Goal: Check status: Check status

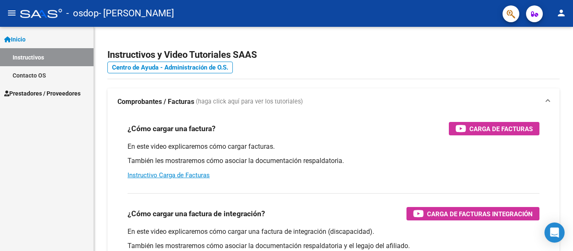
click at [48, 94] on span "Prestadores / Proveedores" at bounding box center [42, 93] width 76 height 9
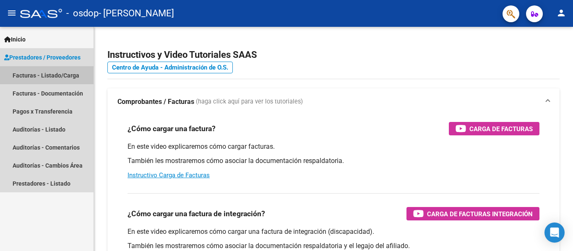
click at [53, 76] on link "Facturas - Listado/Carga" at bounding box center [47, 75] width 94 height 18
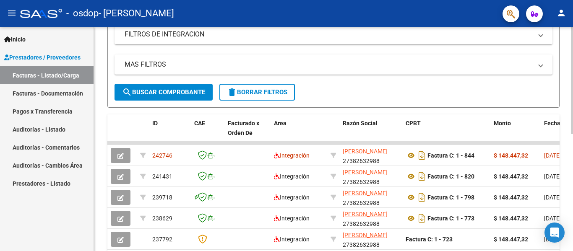
scroll to position [210, 0]
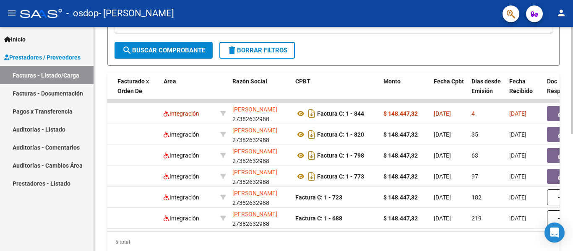
click at [231, 232] on datatable-body "242746 Integración [PERSON_NAME] 27382632988 Factura C: 1 - 844 $ 148.447,32 [D…" at bounding box center [333, 165] width 452 height 132
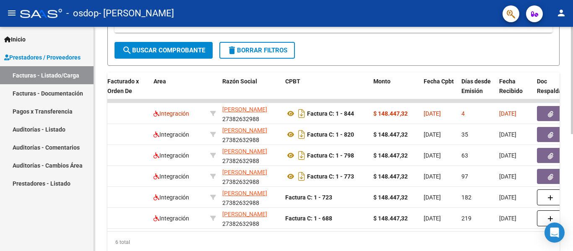
drag, startPoint x: 232, startPoint y: 238, endPoint x: 258, endPoint y: 235, distance: 25.8
click at [258, 232] on datatable-body "242746 Integración [PERSON_NAME] 27382632988 Factura C: 1 - 844 $ 148.447,32 [D…" at bounding box center [333, 165] width 452 height 132
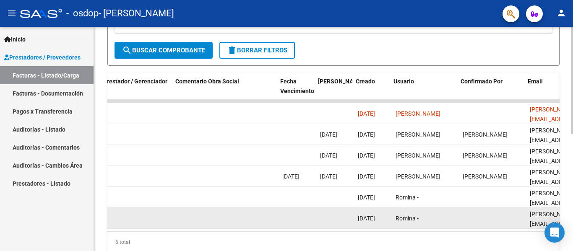
scroll to position [0, 1276]
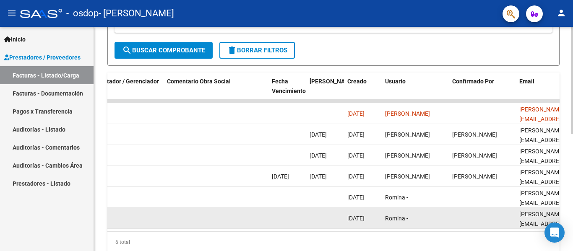
drag, startPoint x: 444, startPoint y: 211, endPoint x: 473, endPoint y: 226, distance: 32.5
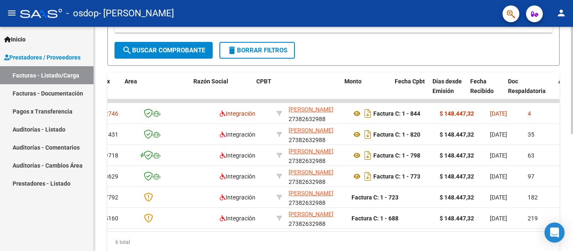
scroll to position [0, 166]
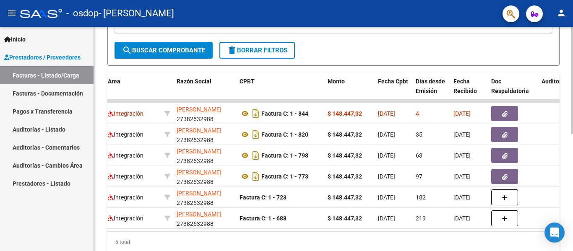
click at [261, 231] on datatable-body "242746 Integración [PERSON_NAME] 27382632988 Factura C: 1 - 844 $ 148.447,32 [D…" at bounding box center [333, 165] width 452 height 132
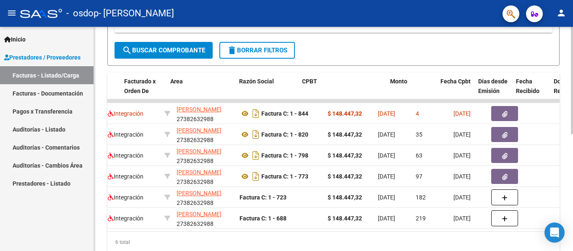
scroll to position [0, 0]
